Goal: Task Accomplishment & Management: Use online tool/utility

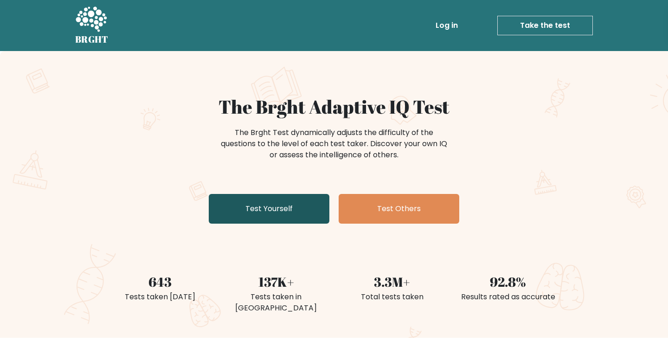
click at [256, 208] on link "Test Yourself" at bounding box center [269, 209] width 121 height 30
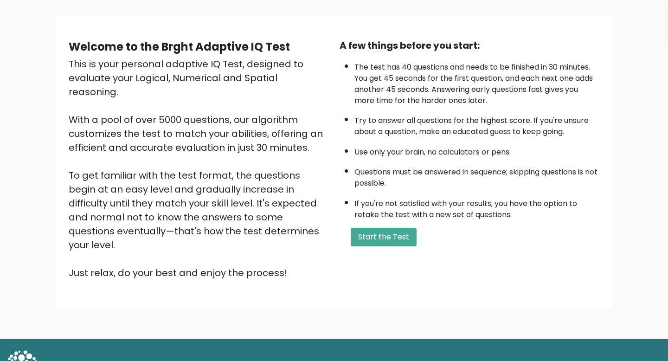
scroll to position [64, 0]
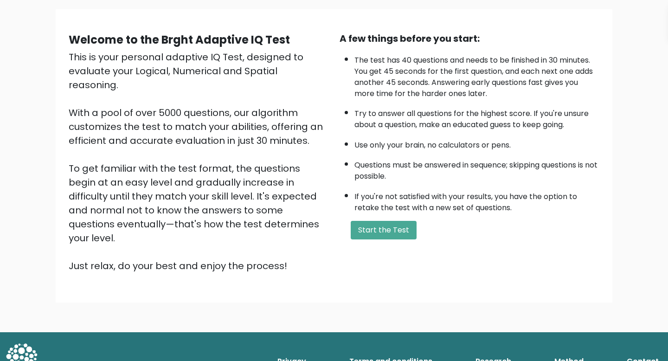
click at [370, 216] on div "A few things before you start: The test has 40 questions and needs to be finish…" at bounding box center [469, 152] width 271 height 241
click at [373, 224] on button "Start the Test" at bounding box center [384, 230] width 66 height 19
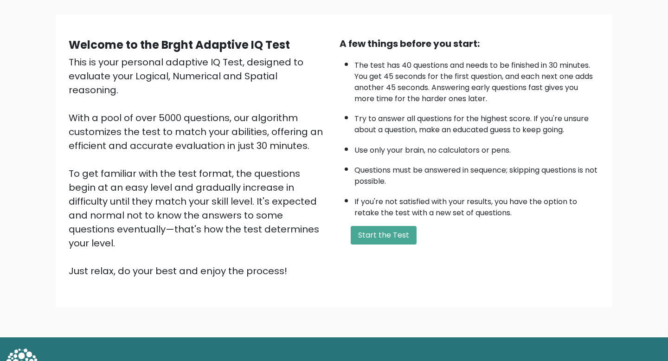
scroll to position [64, 0]
